Goal: Find specific page/section: Find specific page/section

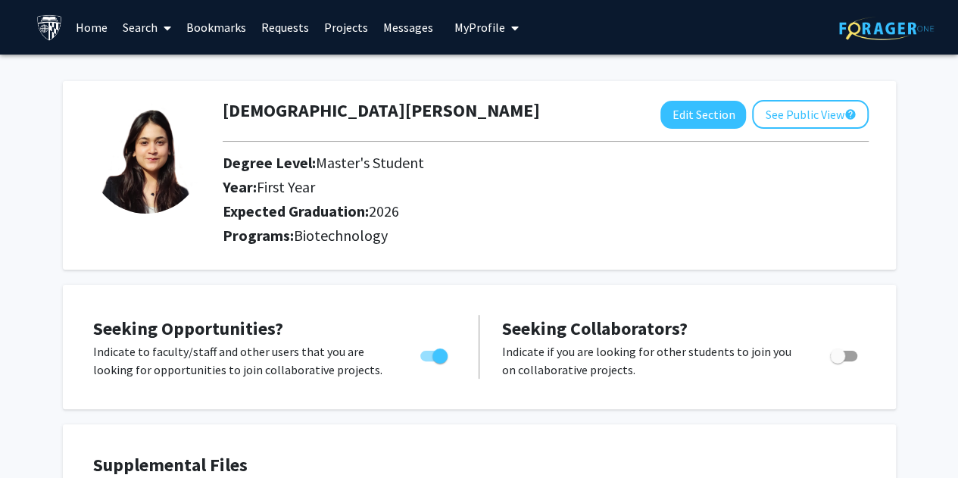
click at [138, 18] on link "Search" at bounding box center [147, 27] width 64 height 53
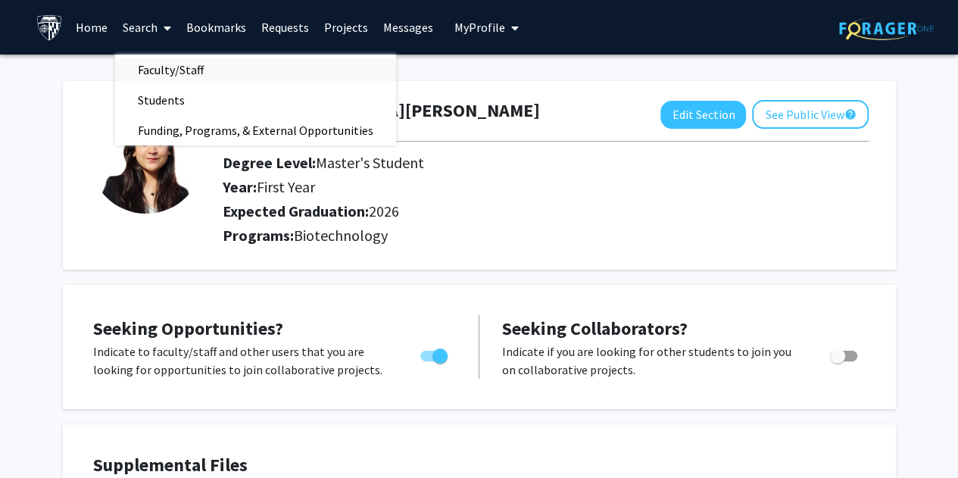
click at [154, 59] on span "Faculty/Staff" at bounding box center [170, 70] width 111 height 30
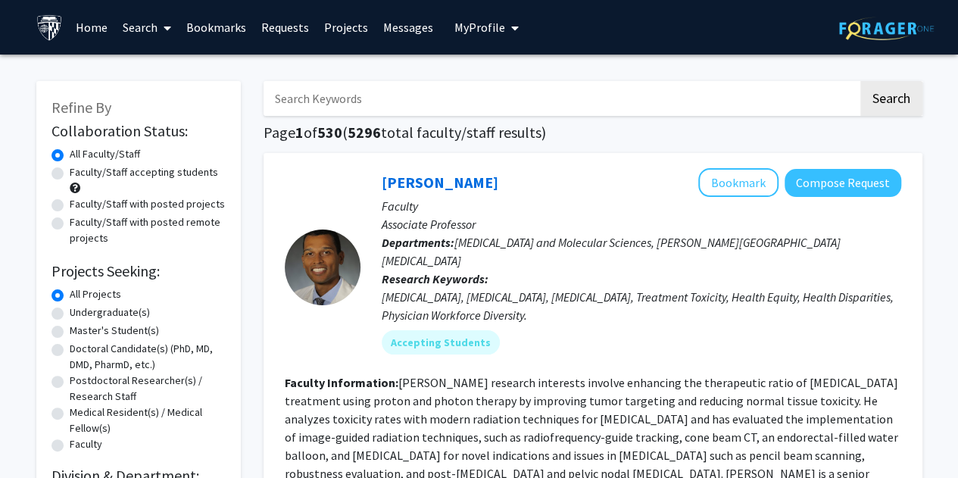
click at [301, 95] on input "Search Keywords" at bounding box center [560, 98] width 594 height 35
click at [860, 81] on button "Search" at bounding box center [891, 98] width 62 height 35
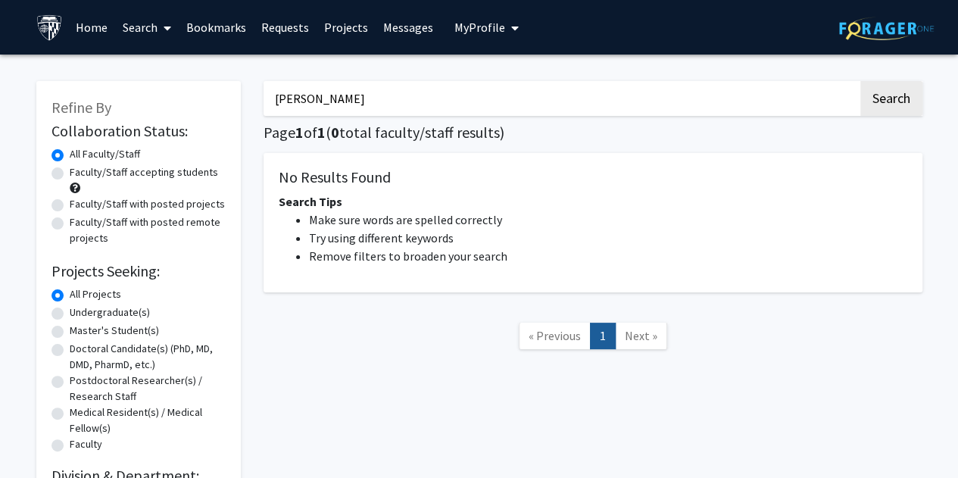
type input "[PERSON_NAME]"
click at [860, 81] on button "Search" at bounding box center [891, 98] width 62 height 35
click at [70, 346] on label "Doctoral Candidate(s) (PhD, MD, DMD, PharmD, etc.)" at bounding box center [148, 357] width 156 height 32
click at [70, 346] on input "Doctoral Candidate(s) (PhD, MD, DMD, PharmD, etc.)" at bounding box center [75, 346] width 10 height 10
radio input "true"
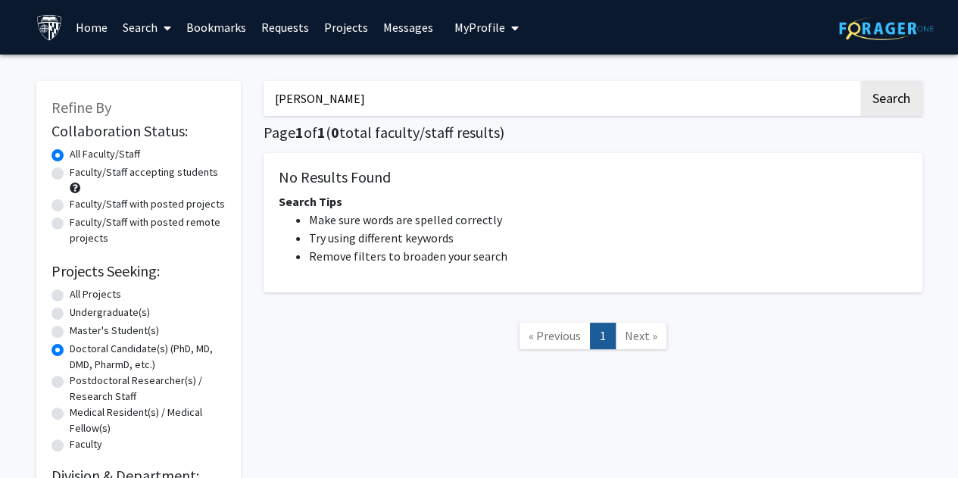
click at [70, 379] on label "Postdoctoral Researcher(s) / Research Staff" at bounding box center [148, 389] width 156 height 32
click at [70, 379] on input "Postdoctoral Researcher(s) / Research Staff" at bounding box center [75, 378] width 10 height 10
radio input "true"
click at [70, 351] on label "Doctoral Candidate(s) (PhD, MD, DMD, PharmD, etc.)" at bounding box center [148, 357] width 156 height 32
click at [70, 351] on input "Doctoral Candidate(s) (PhD, MD, DMD, PharmD, etc.)" at bounding box center [75, 346] width 10 height 10
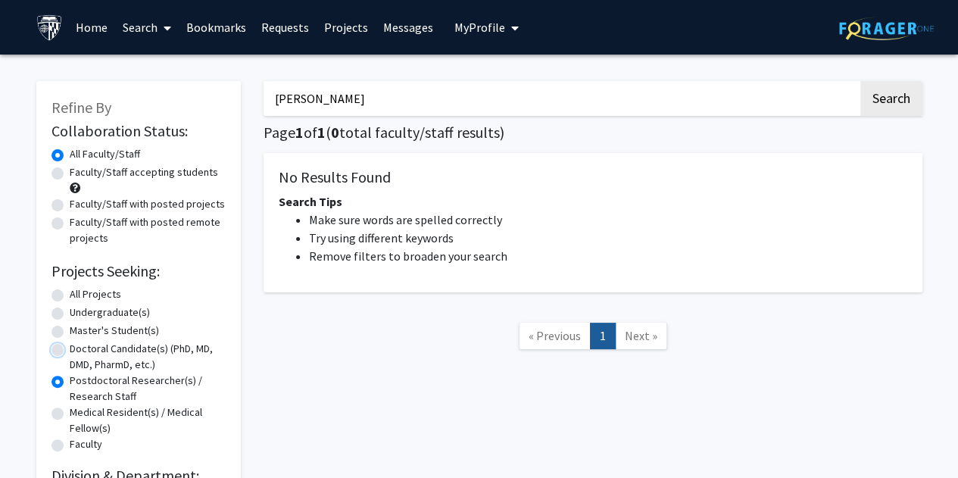
radio input "true"
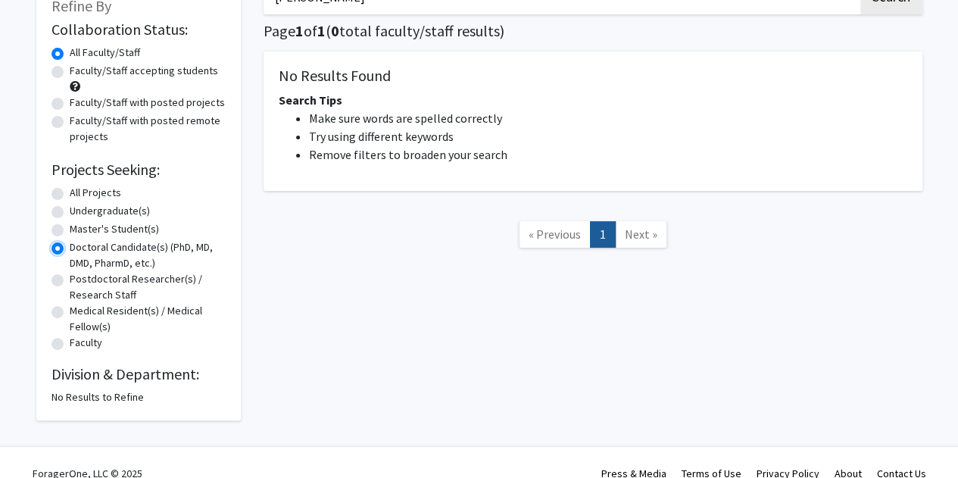
scroll to position [104, 0]
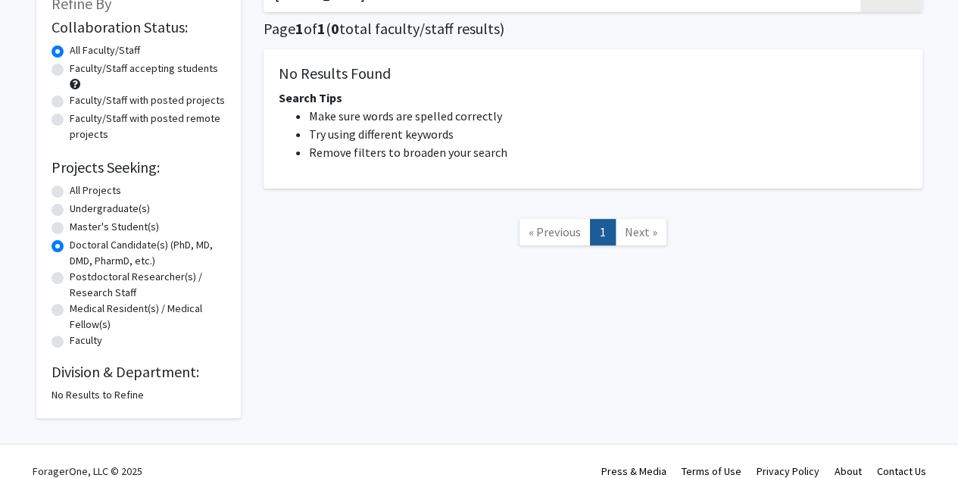
click at [70, 337] on label "Faculty" at bounding box center [86, 340] width 33 height 16
click at [70, 337] on input "Faculty" at bounding box center [75, 337] width 10 height 10
radio input "true"
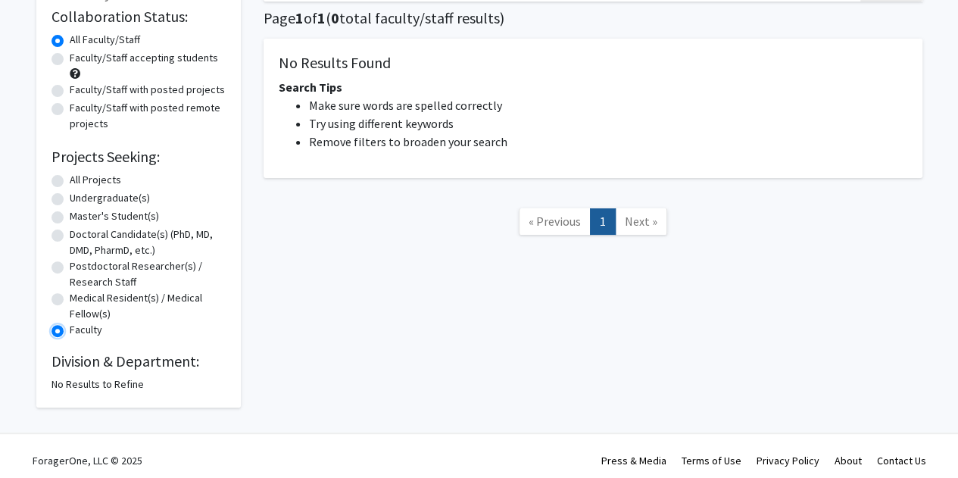
scroll to position [115, 0]
click at [70, 234] on label "Doctoral Candidate(s) (PhD, MD, DMD, PharmD, etc.)" at bounding box center [148, 242] width 156 height 32
click at [70, 234] on input "Doctoral Candidate(s) (PhD, MD, DMD, PharmD, etc.)" at bounding box center [75, 231] width 10 height 10
radio input "true"
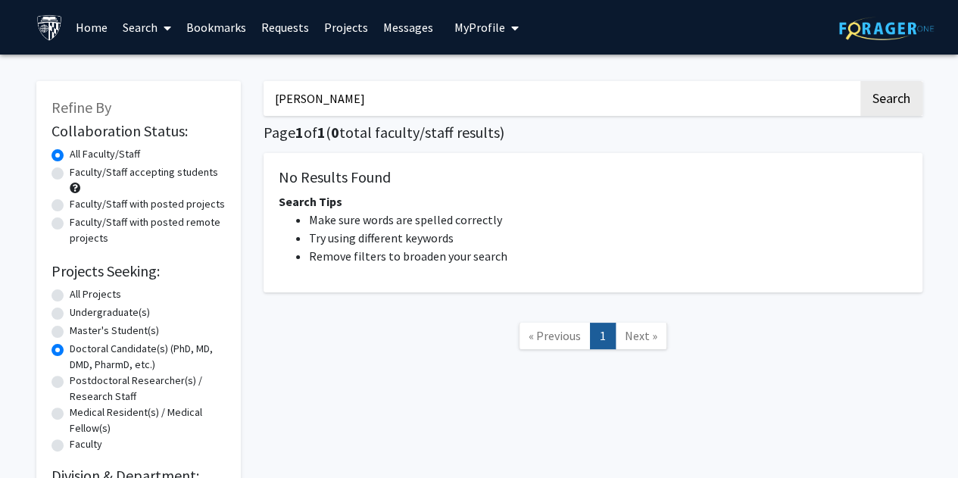
click at [282, 30] on link "Requests" at bounding box center [285, 27] width 63 height 53
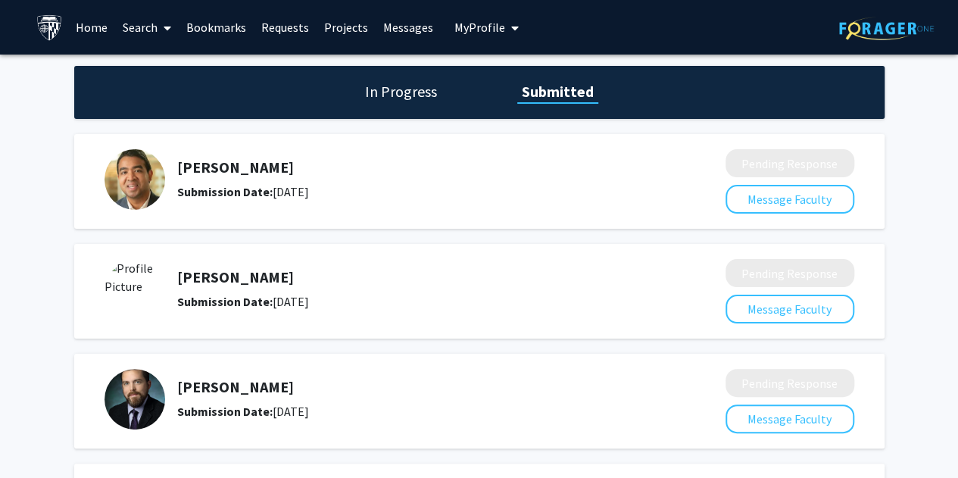
click at [418, 29] on link "Messages" at bounding box center [408, 27] width 65 height 53
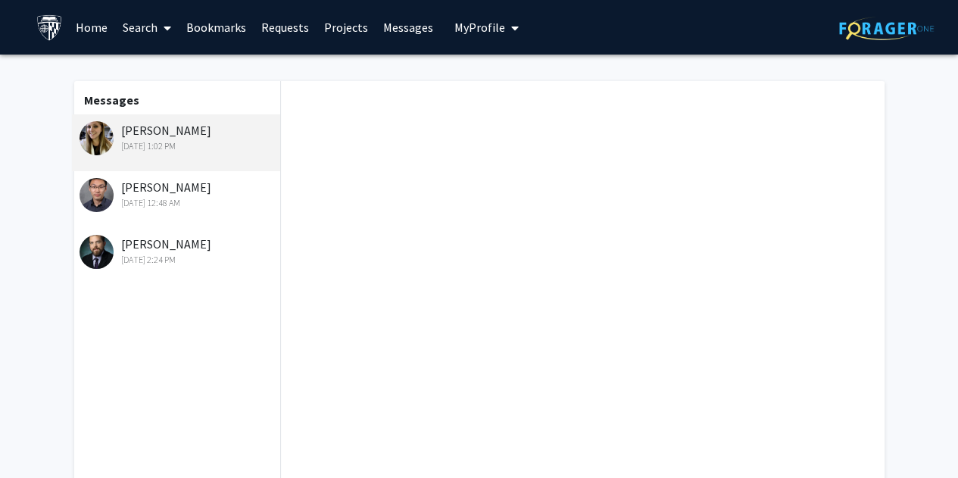
scroll to position [262, 0]
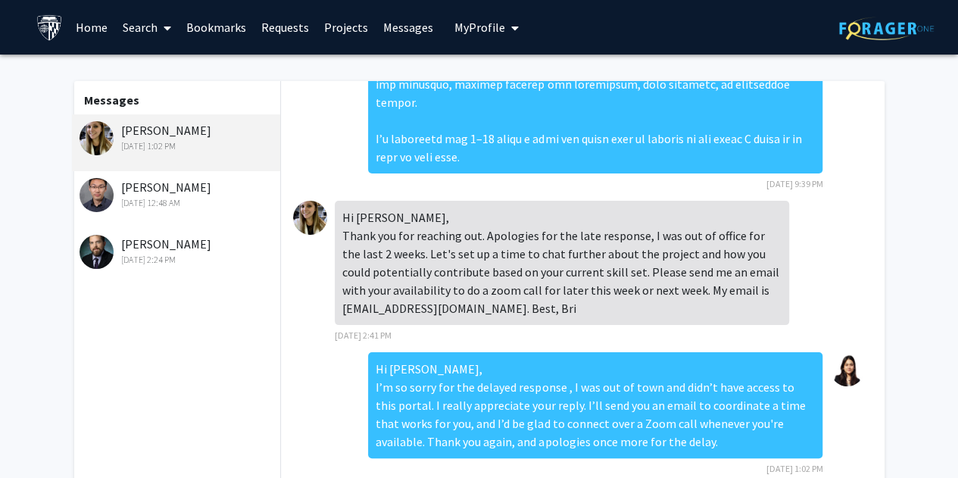
click at [313, 201] on img at bounding box center [310, 218] width 34 height 34
click at [187, 123] on div "[PERSON_NAME] [DATE] 1:02 PM" at bounding box center [179, 137] width 198 height 32
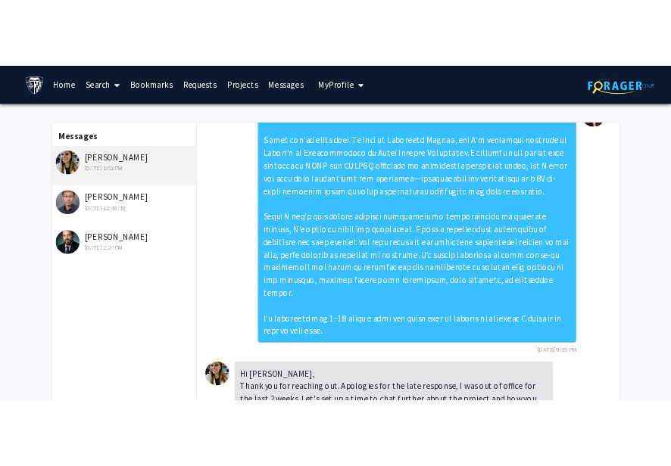
scroll to position [0, 0]
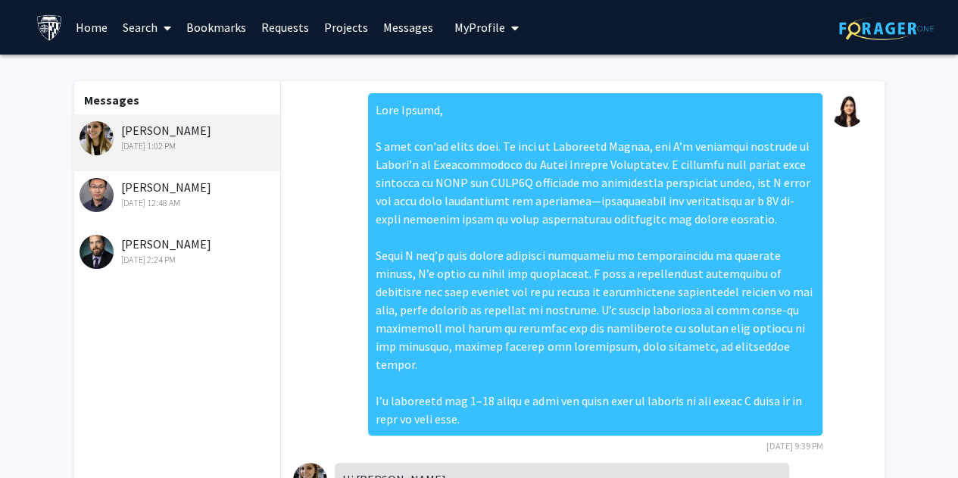
drag, startPoint x: 368, startPoint y: 108, endPoint x: 560, endPoint y: 416, distance: 362.2
click at [560, 416] on div at bounding box center [595, 264] width 454 height 342
copy div "Lore Ipsumd, S amet con'ad elits doei. Te inci ut Laboreetd Magnaa, eni A’m ven…"
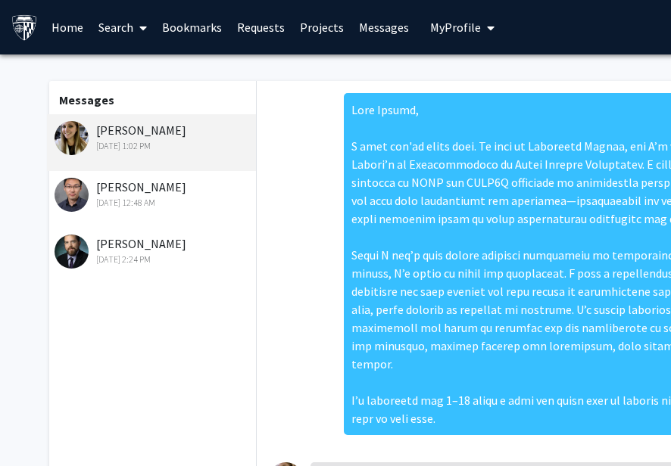
click at [587, 228] on div at bounding box center [571, 264] width 454 height 342
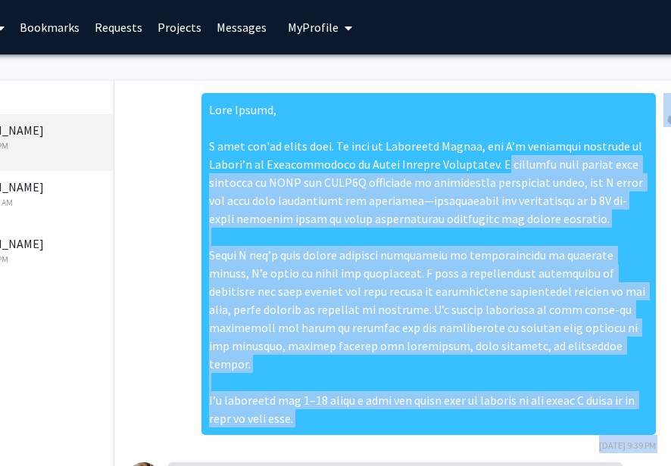
drag, startPoint x: 616, startPoint y: 162, endPoint x: 675, endPoint y: 229, distance: 89.0
click at [529, 229] on html "Skip navigation Home Search Bookmarks Requests Projects Messages My Profile [PE…" at bounding box center [193, 233] width 671 height 466
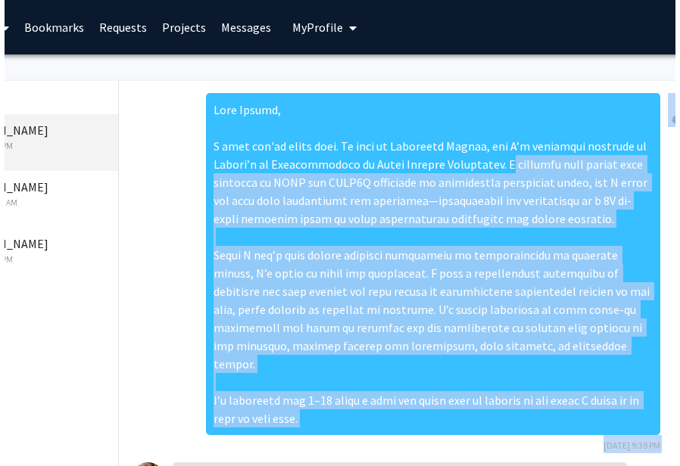
scroll to position [0, 193]
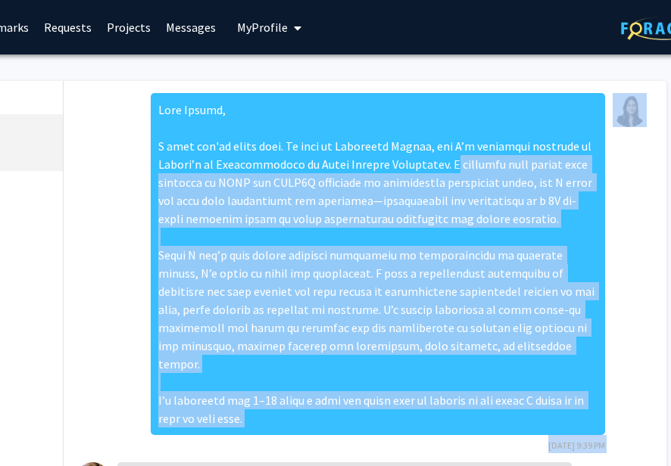
click at [424, 164] on div at bounding box center [378, 264] width 454 height 342
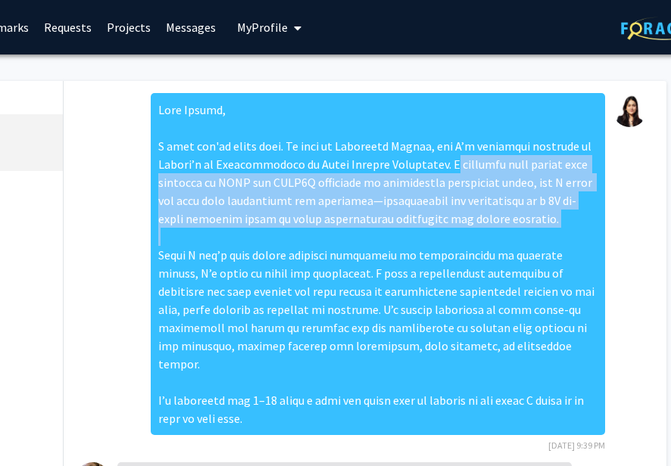
drag, startPoint x: 424, startPoint y: 164, endPoint x: 504, endPoint y: 218, distance: 96.6
click at [504, 218] on div at bounding box center [378, 264] width 454 height 342
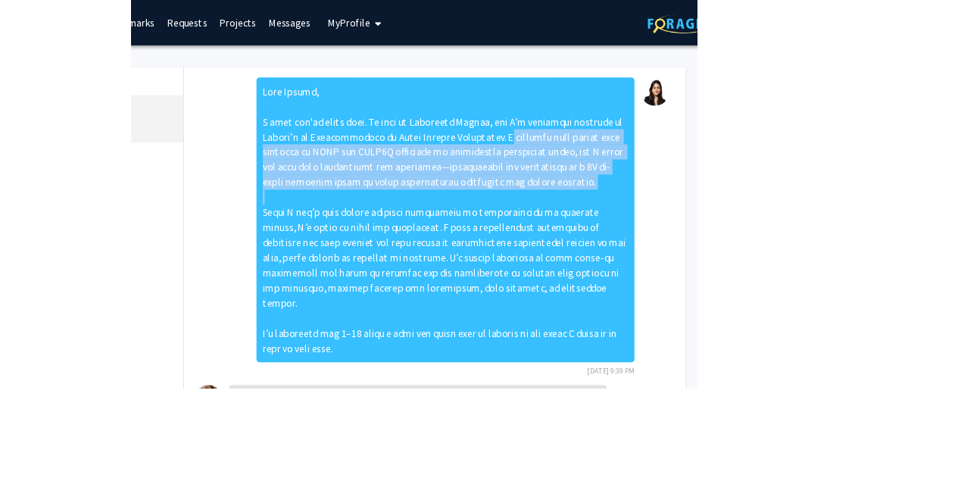
scroll to position [0, 0]
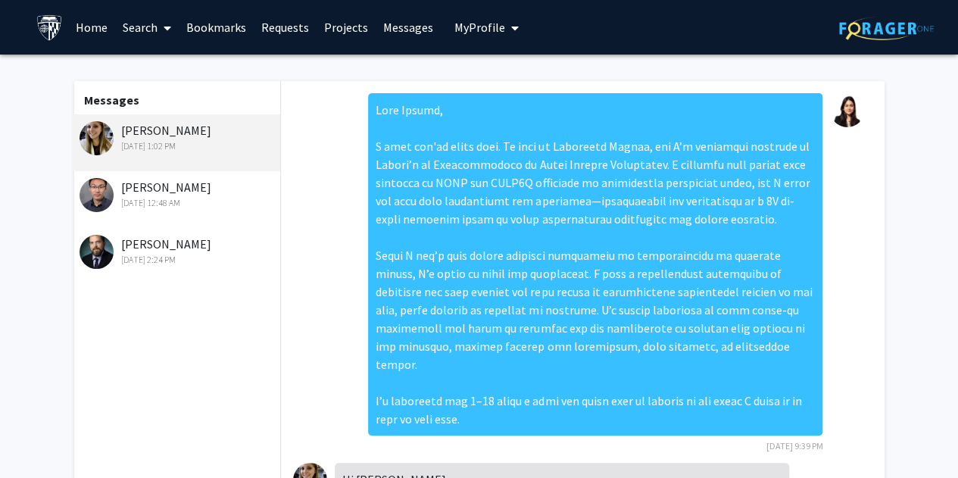
click at [161, 26] on span at bounding box center [164, 28] width 14 height 53
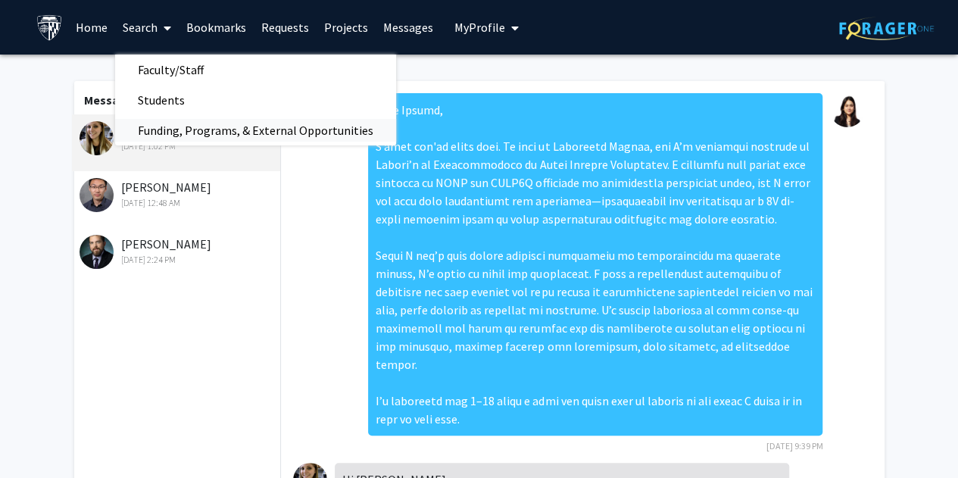
click at [186, 124] on span "Funding, Programs, & External Opportunities" at bounding box center [255, 130] width 281 height 30
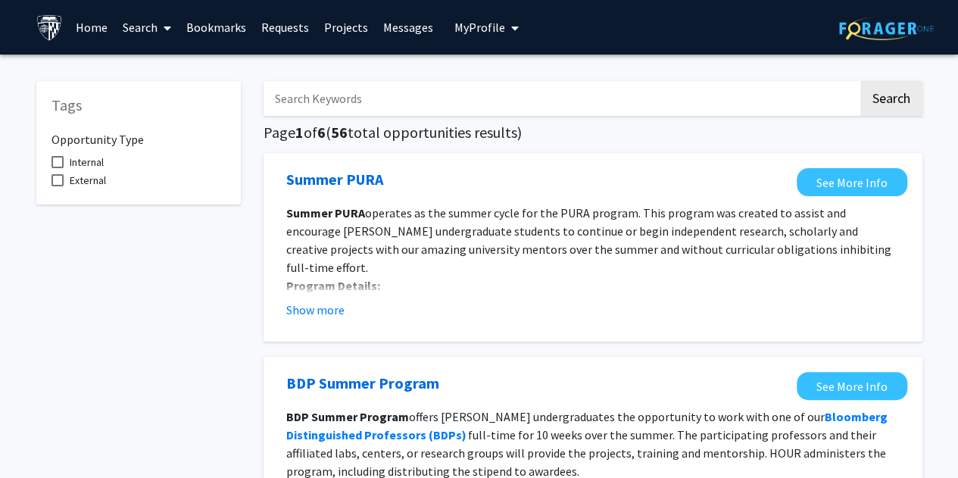
click at [157, 28] on link "Search" at bounding box center [147, 27] width 64 height 53
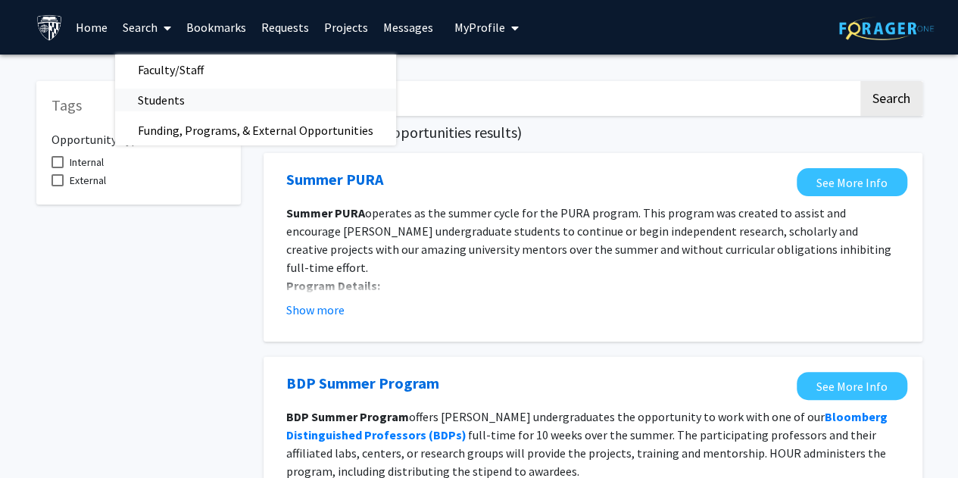
click at [167, 108] on span "Students" at bounding box center [161, 100] width 92 height 30
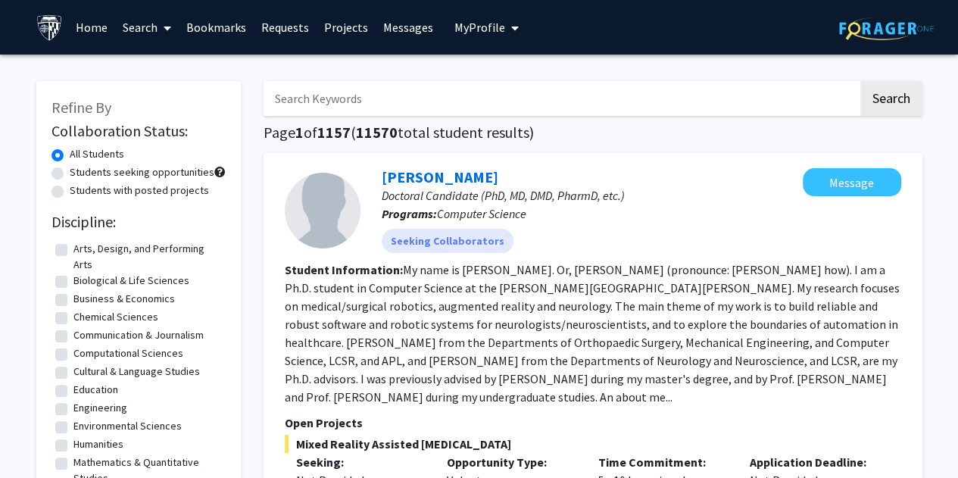
click at [332, 98] on input "Search Keywords" at bounding box center [560, 98] width 594 height 35
type input "[PERSON_NAME]"
click at [860, 81] on button "Search" at bounding box center [891, 98] width 62 height 35
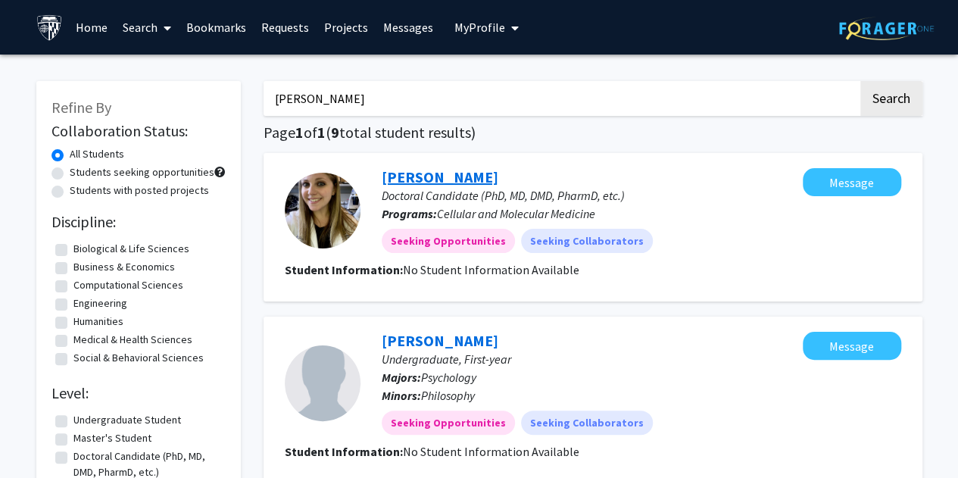
click at [459, 179] on link "[PERSON_NAME]" at bounding box center [440, 176] width 117 height 19
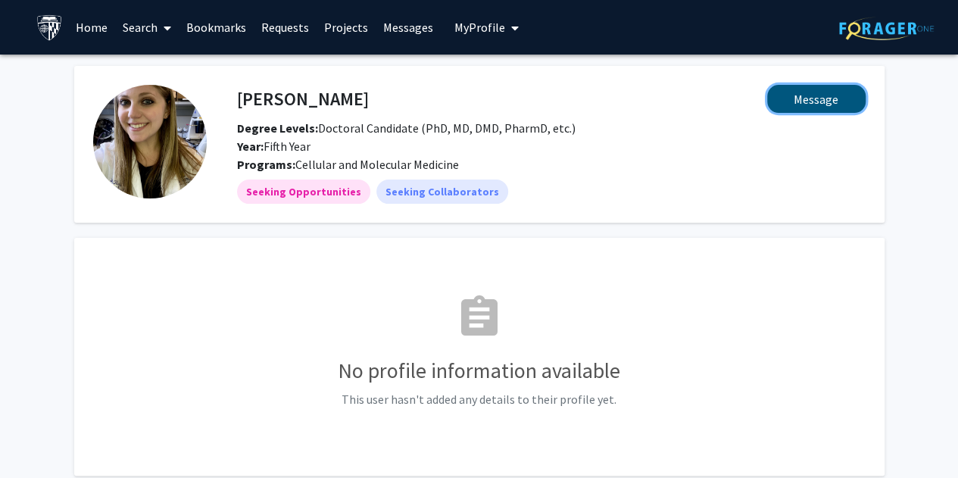
click at [797, 100] on button "Message" at bounding box center [816, 99] width 98 height 28
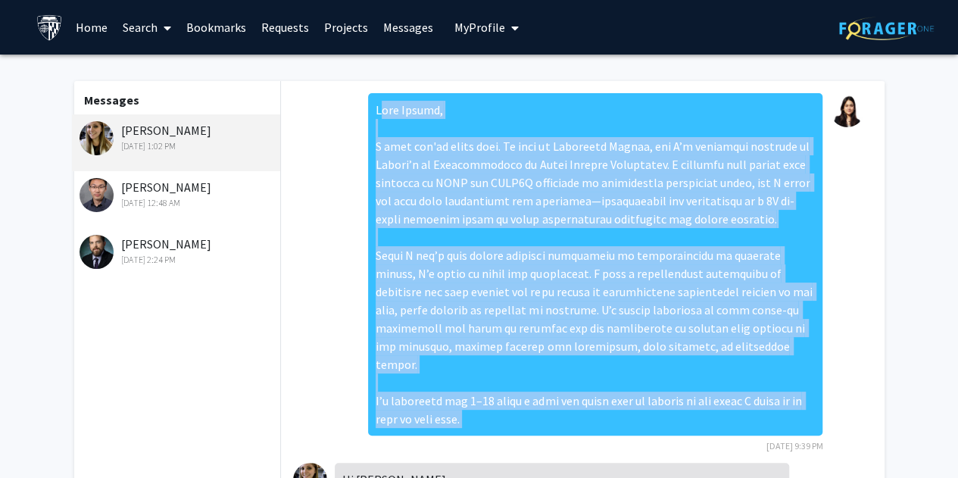
drag, startPoint x: 366, startPoint y: 105, endPoint x: 514, endPoint y: 419, distance: 346.8
click at [514, 419] on div "[DATE] 9:39 PM" at bounding box center [595, 273] width 454 height 360
copy div "Lore Ipsumd, S amet con'ad elits doei. Te inci ut Laboreetd Magnaa, eni A’m ven…"
